Goal: Information Seeking & Learning: Learn about a topic

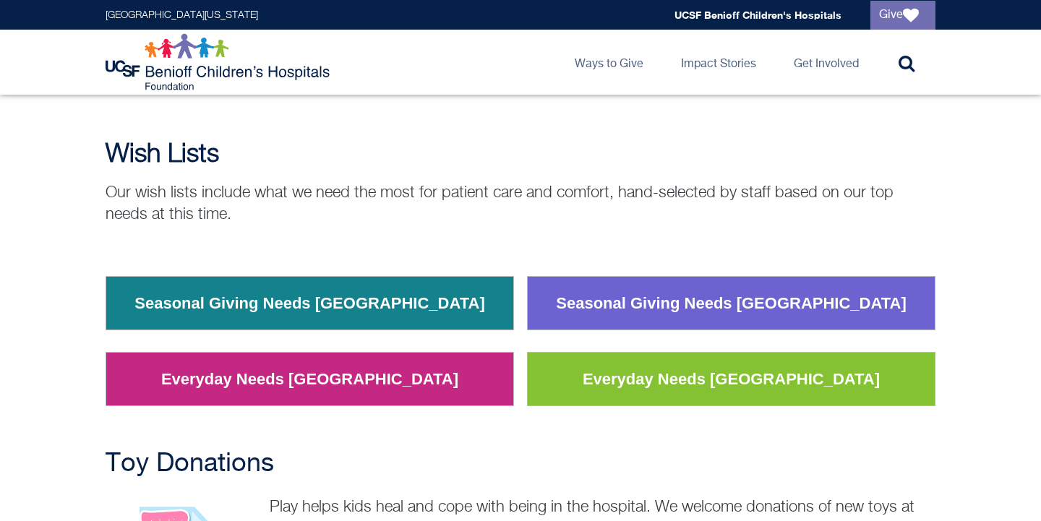
scroll to position [117, 0]
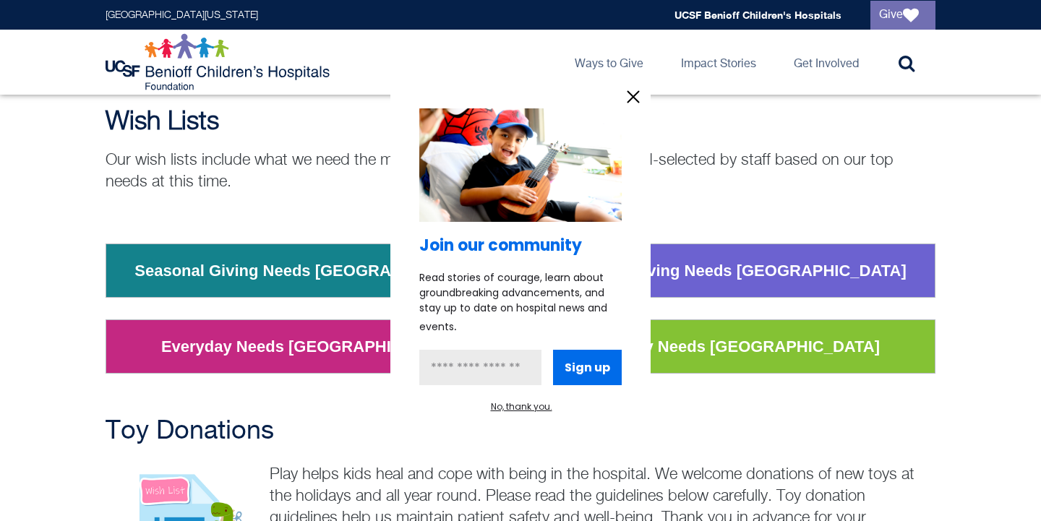
click at [634, 98] on icon "information" at bounding box center [633, 96] width 11 height 11
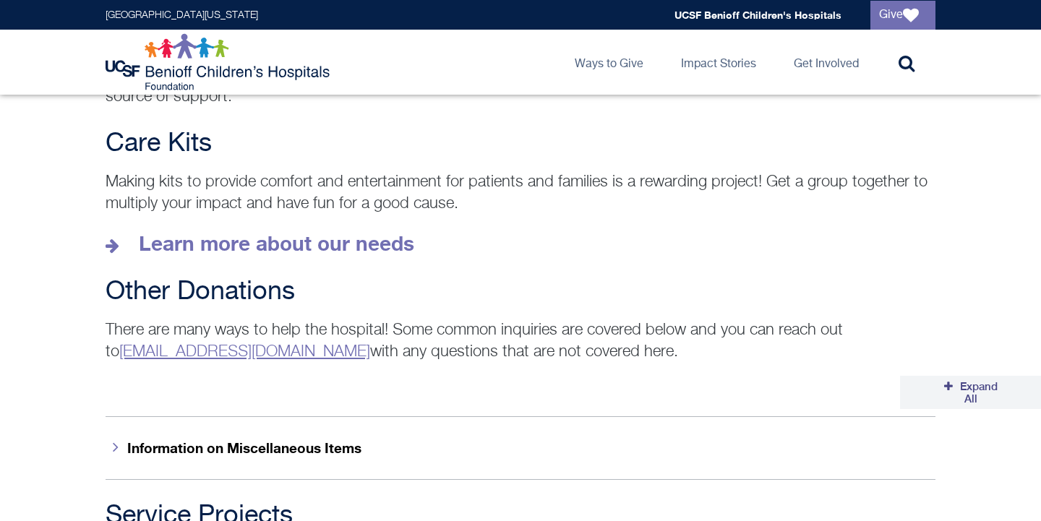
scroll to position [2094, 0]
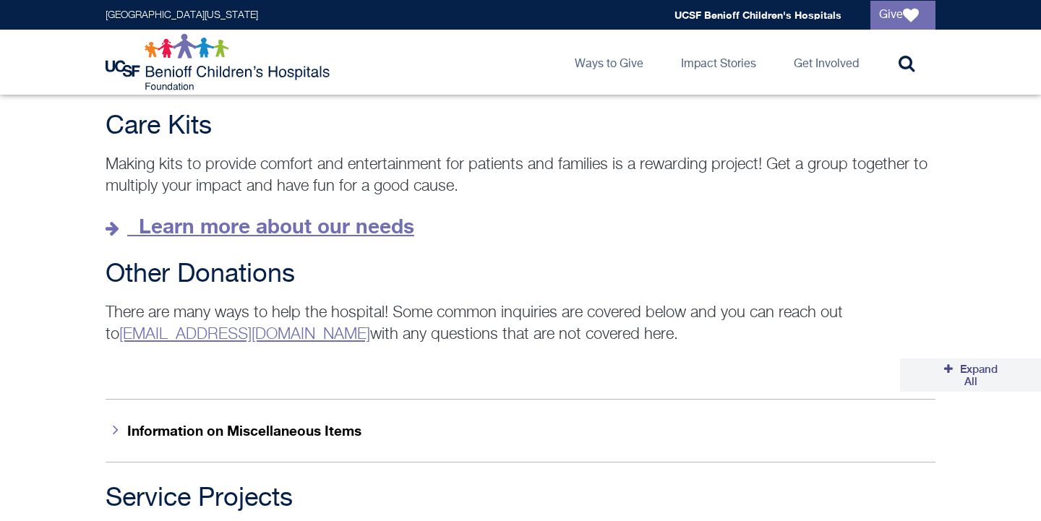
click at [336, 214] on strong "Learn more about our needs" at bounding box center [277, 226] width 276 height 24
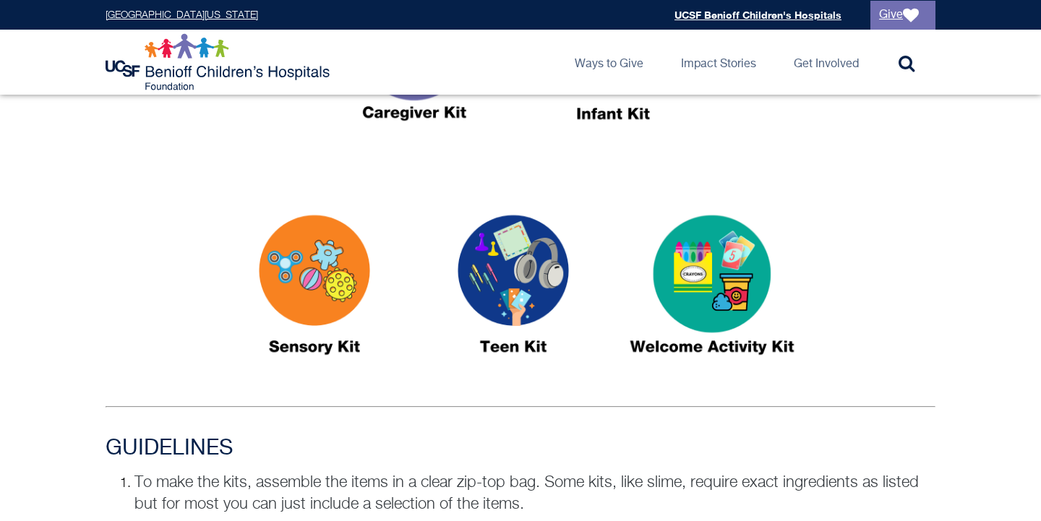
scroll to position [693, 0]
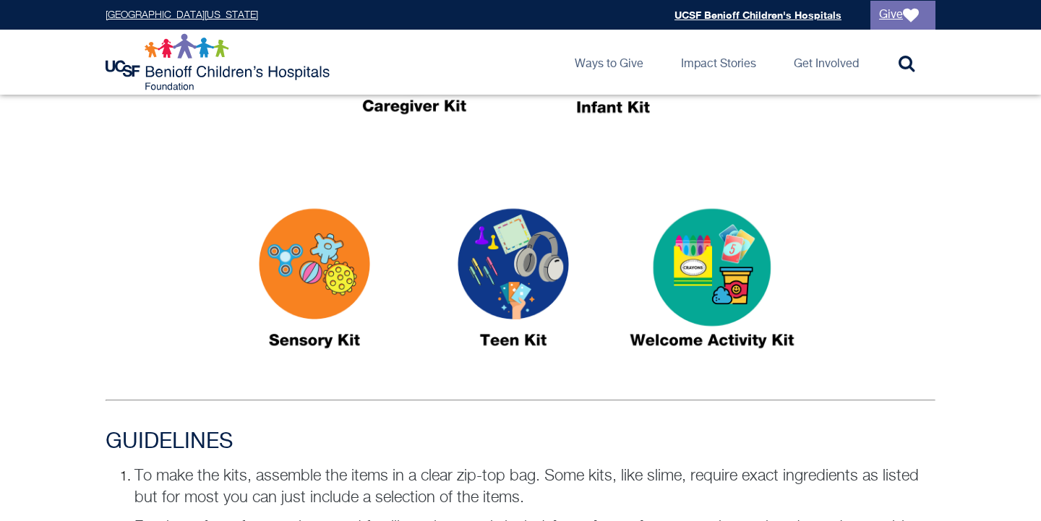
click at [312, 337] on img at bounding box center [314, 285] width 181 height 208
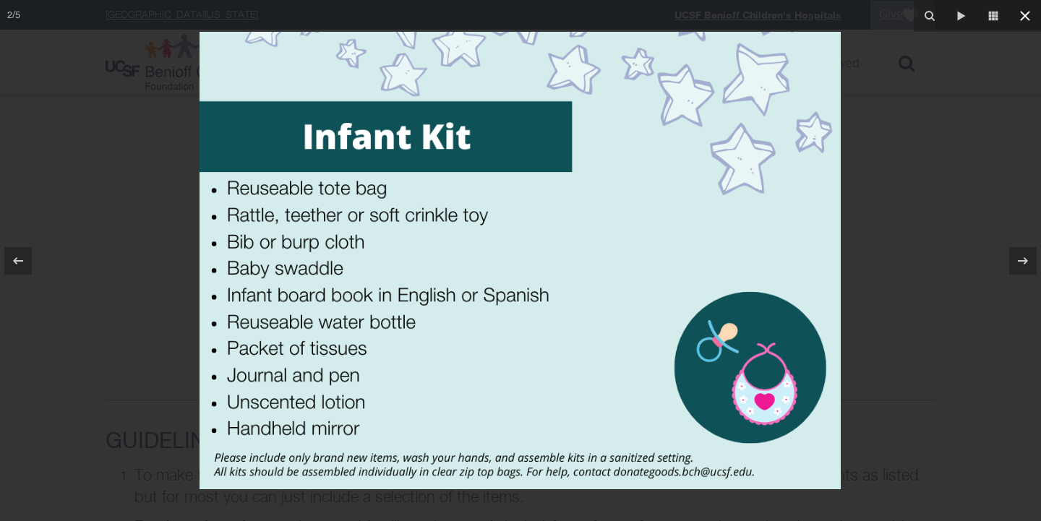
click at [1031, 19] on icon at bounding box center [1025, 15] width 17 height 17
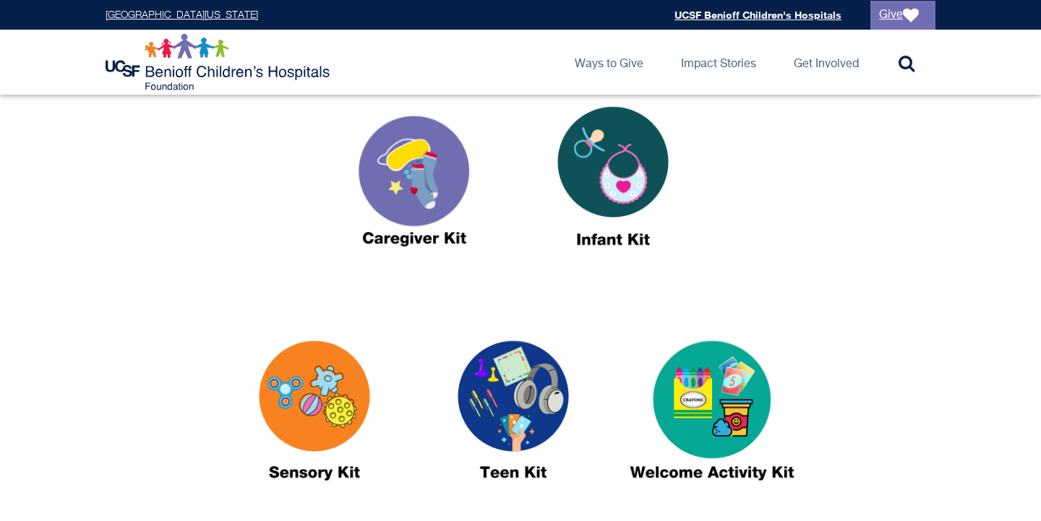
scroll to position [463, 0]
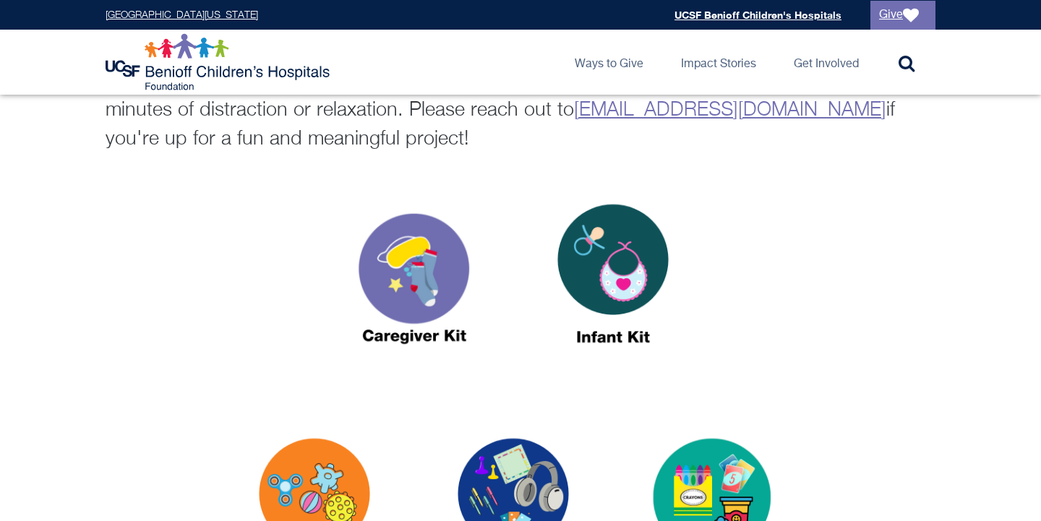
click at [501, 485] on img at bounding box center [513, 515] width 181 height 208
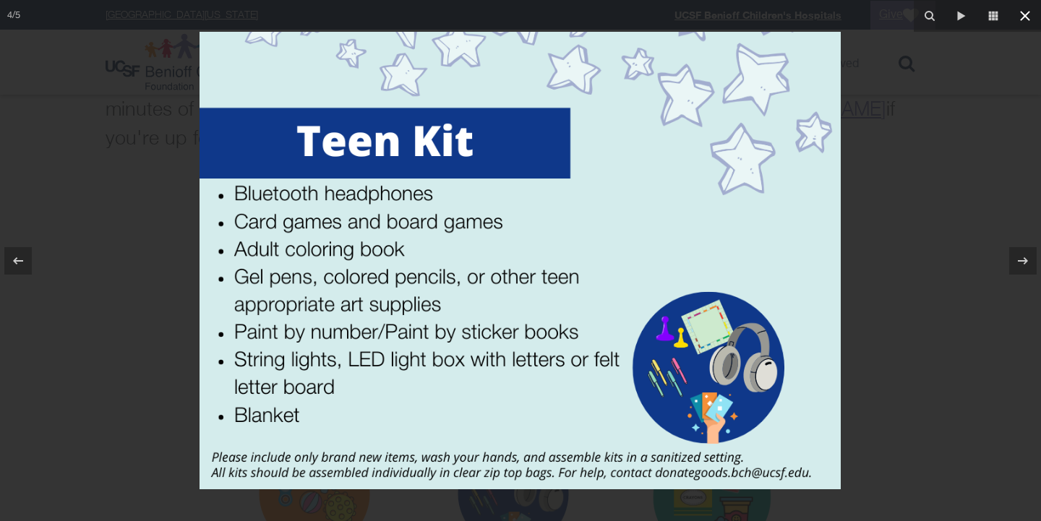
click at [1024, 15] on icon at bounding box center [1025, 16] width 10 height 10
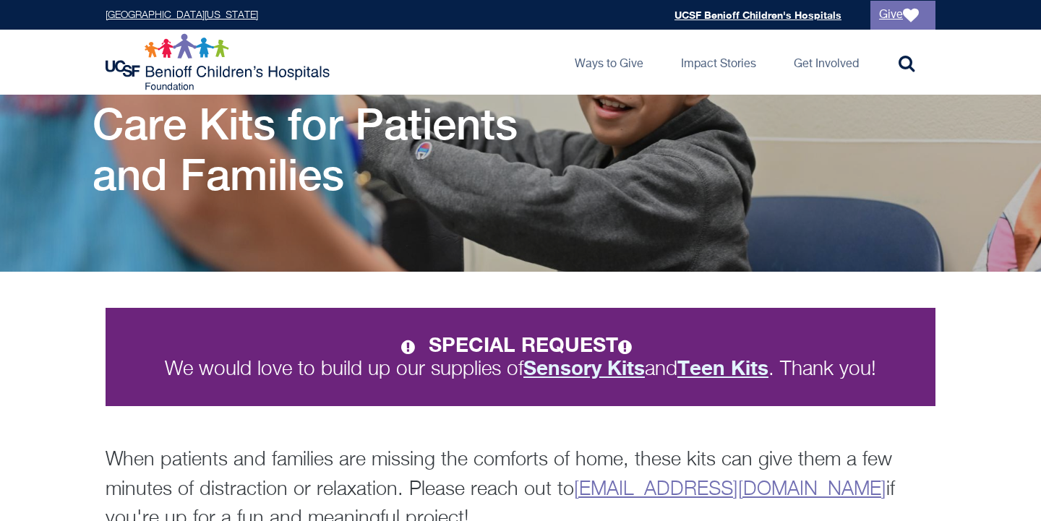
scroll to position [137, 0]
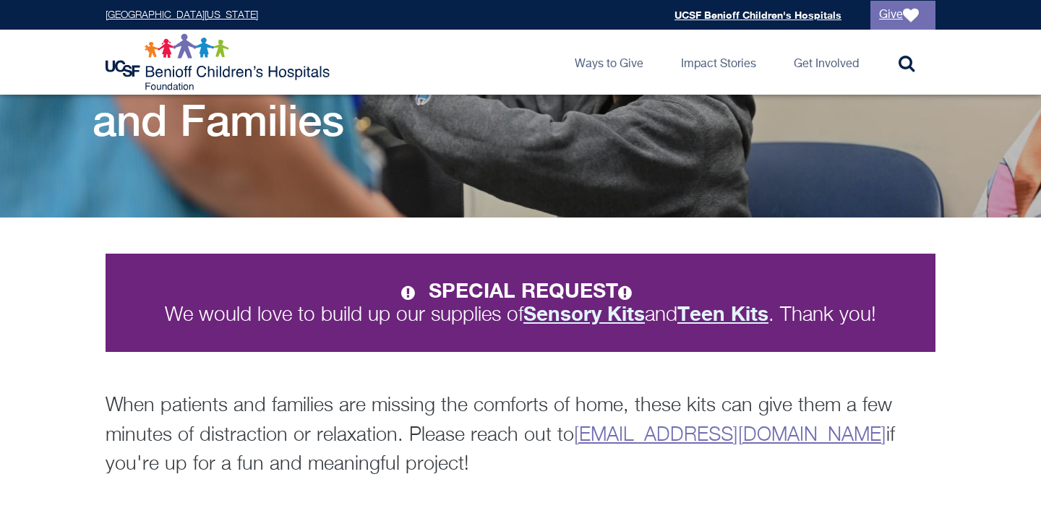
click at [576, 315] on strong "Sensory Kits" at bounding box center [585, 314] width 122 height 24
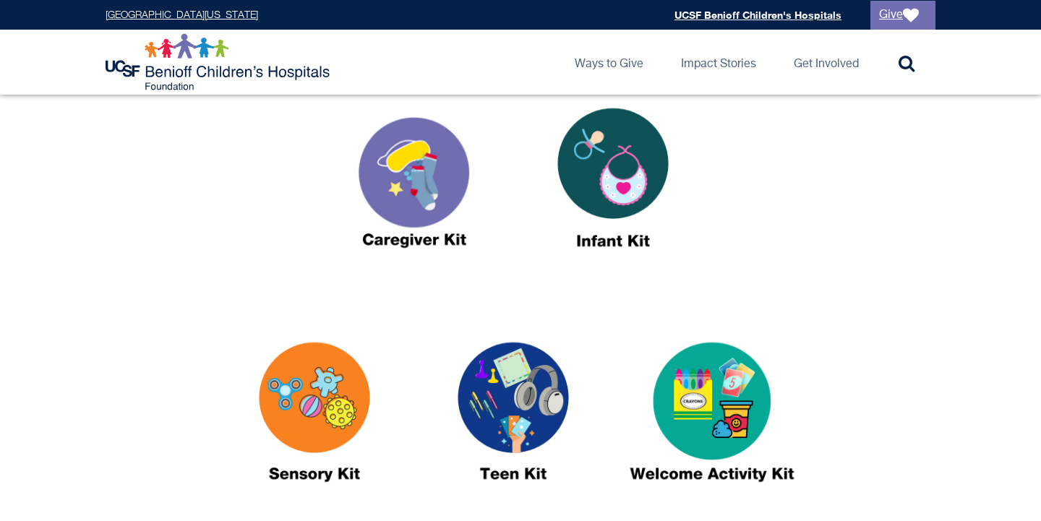
scroll to position [563, 0]
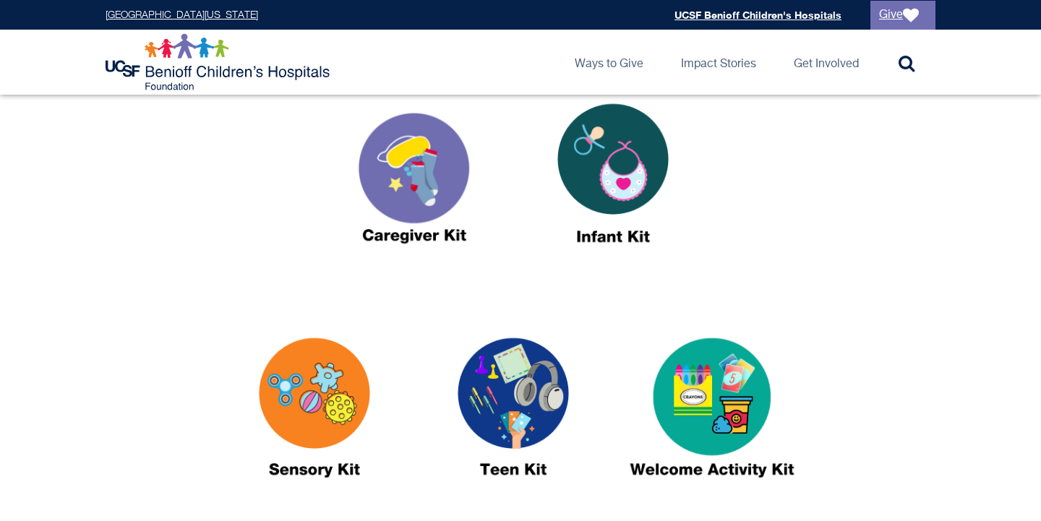
click at [502, 466] on img at bounding box center [513, 414] width 181 height 208
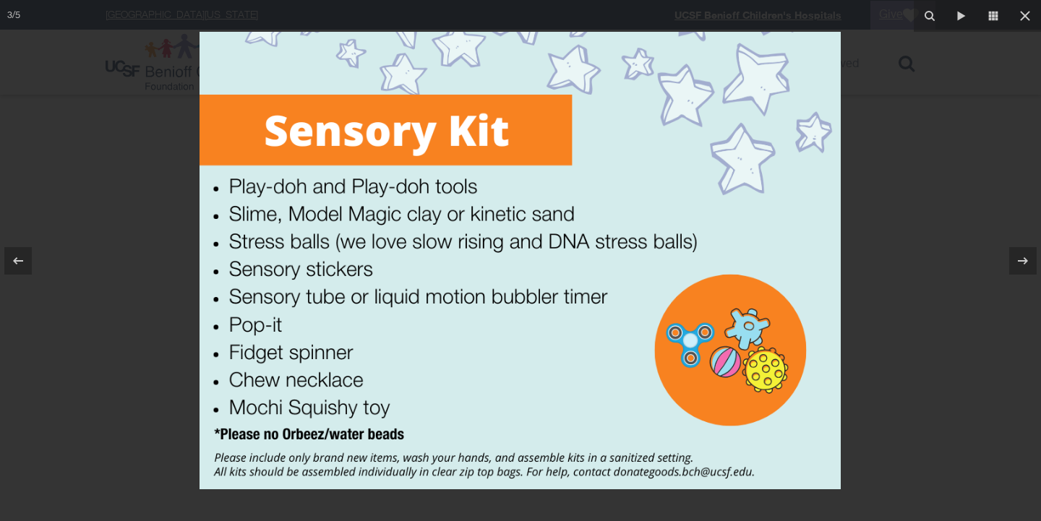
click at [828, 403] on img at bounding box center [520, 261] width 641 height 458
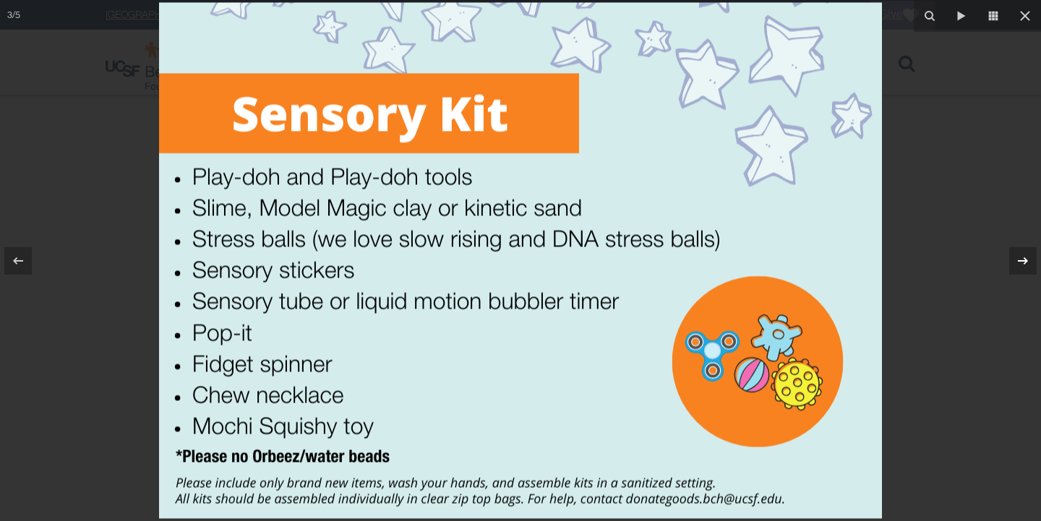
click at [1027, 264] on icon at bounding box center [1023, 260] width 17 height 17
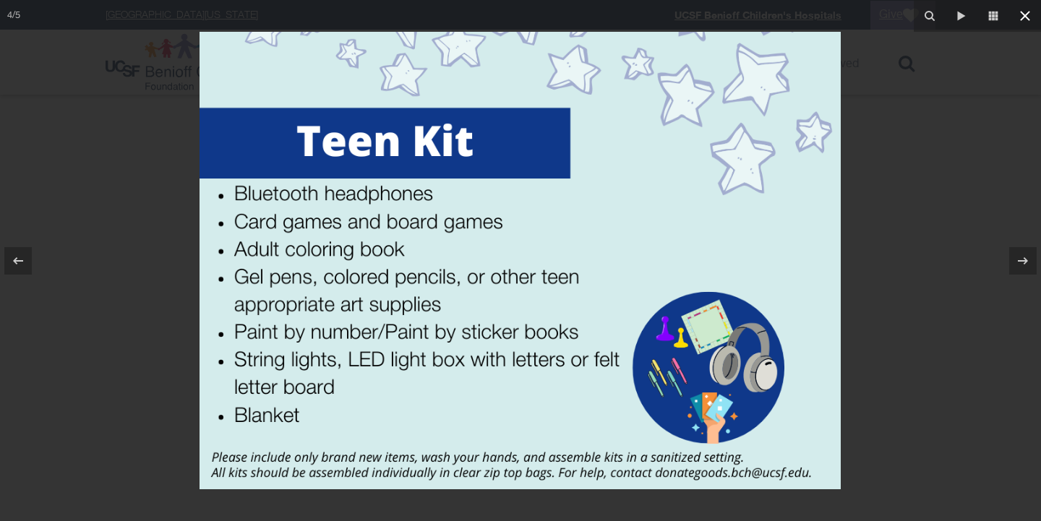
click at [1025, 21] on icon at bounding box center [1025, 15] width 17 height 17
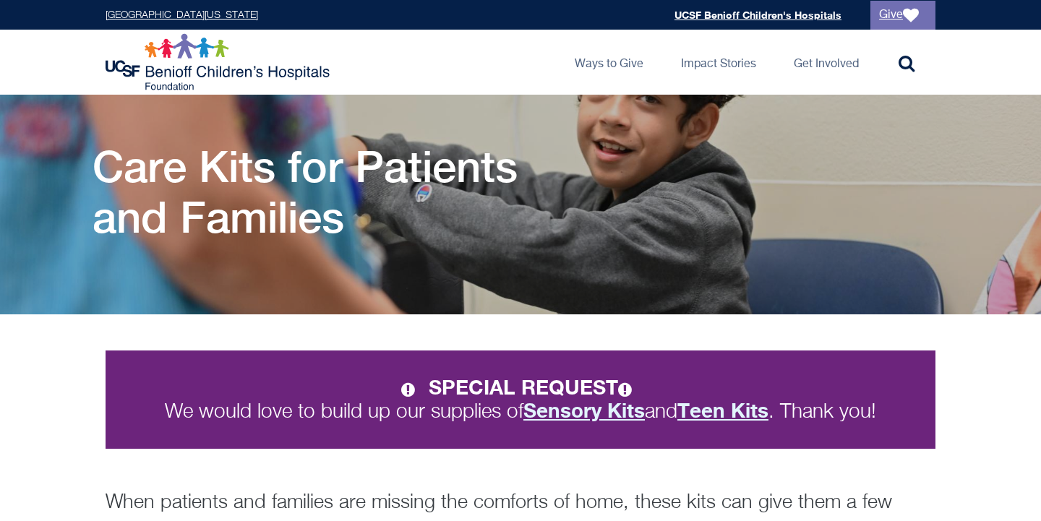
scroll to position [38, 0]
